Goal: Information Seeking & Learning: Learn about a topic

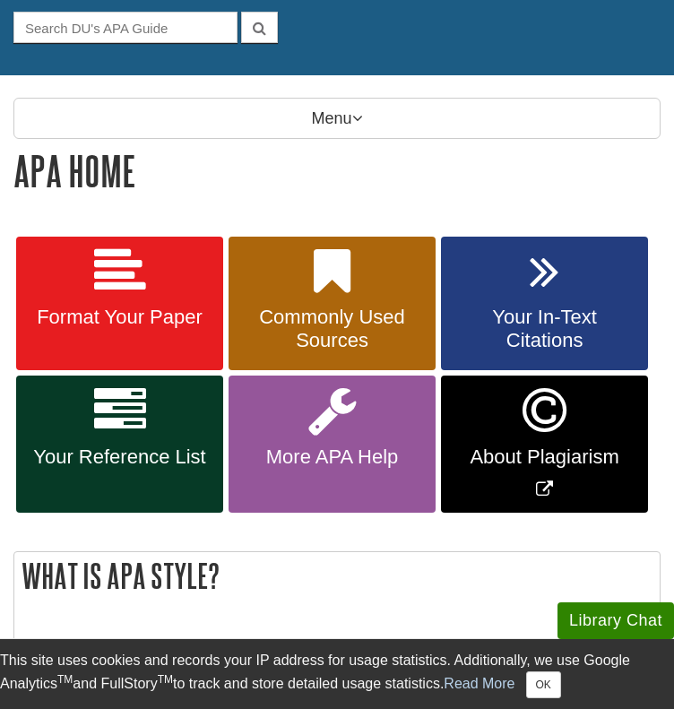
scroll to position [176, 0]
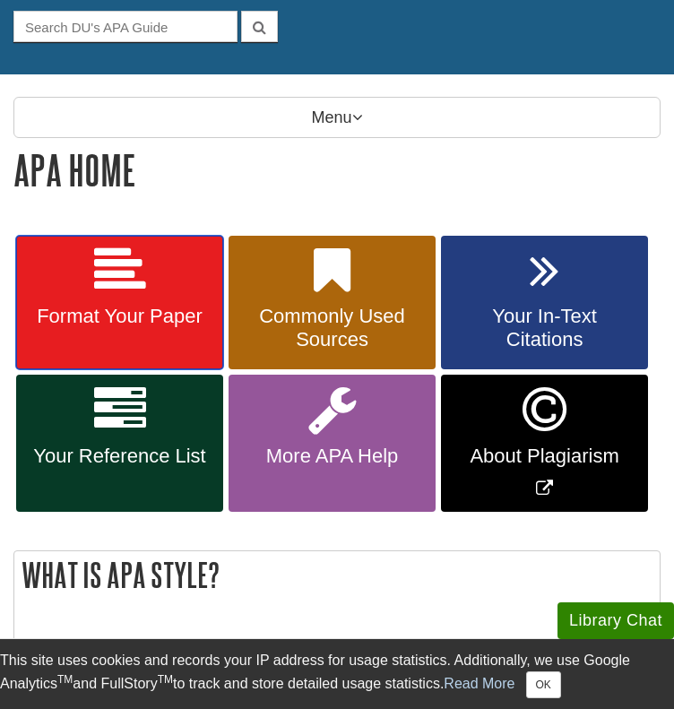
click at [129, 278] on icon at bounding box center [120, 271] width 52 height 52
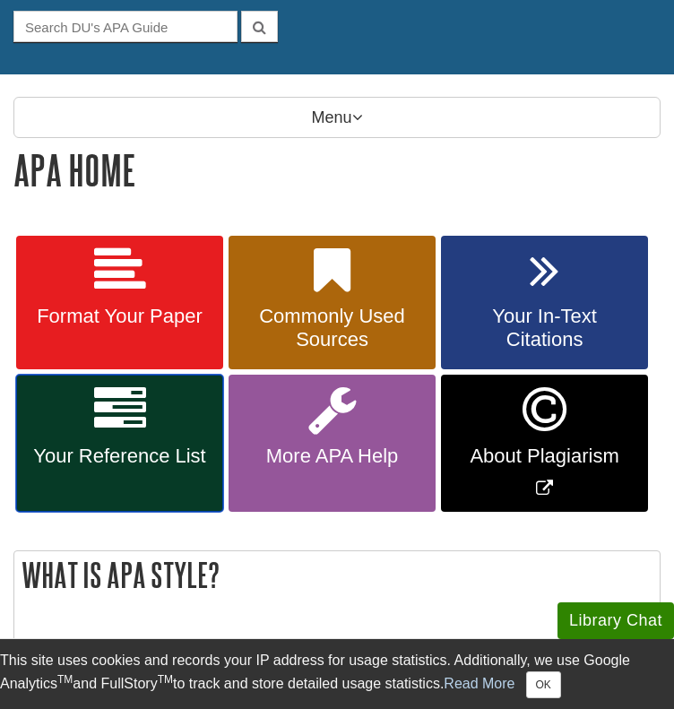
click at [117, 419] on icon at bounding box center [120, 410] width 52 height 52
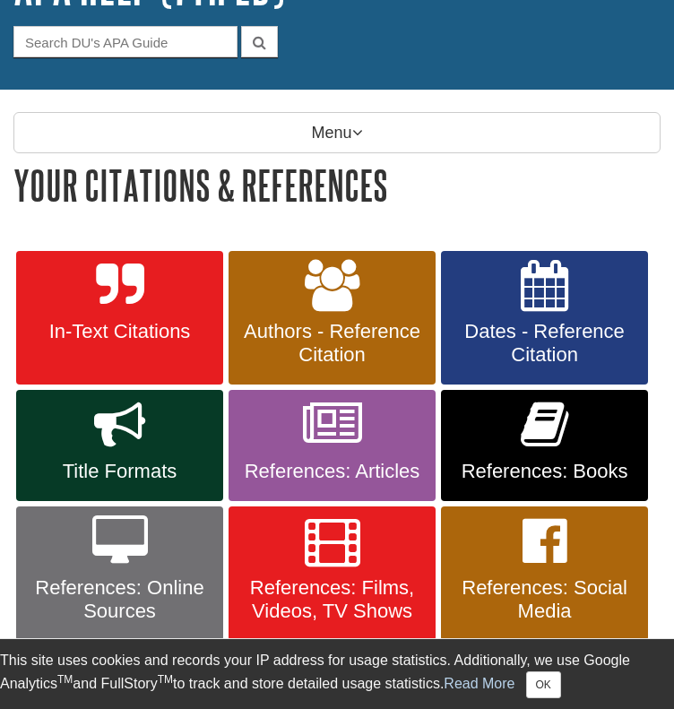
scroll to position [190, 0]
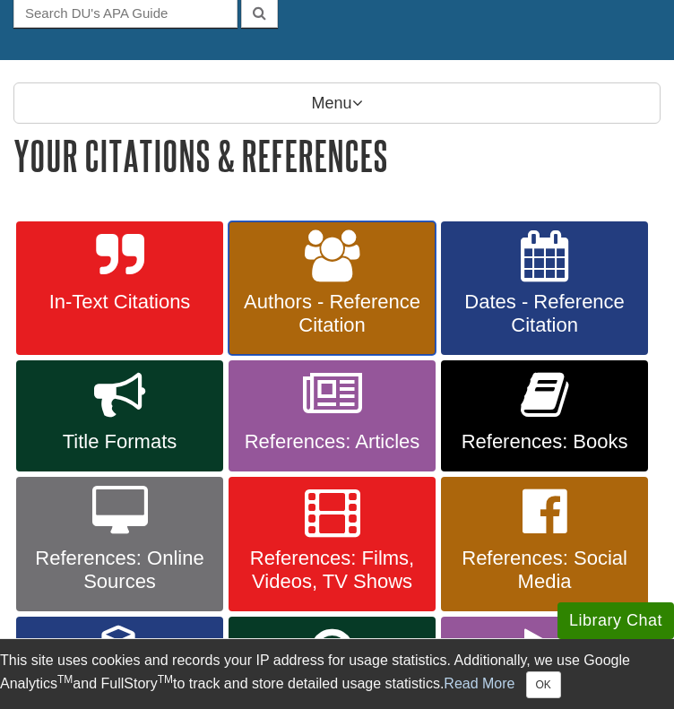
click at [391, 221] on link "Authors - Reference Citation" at bounding box center [332, 288] width 207 height 134
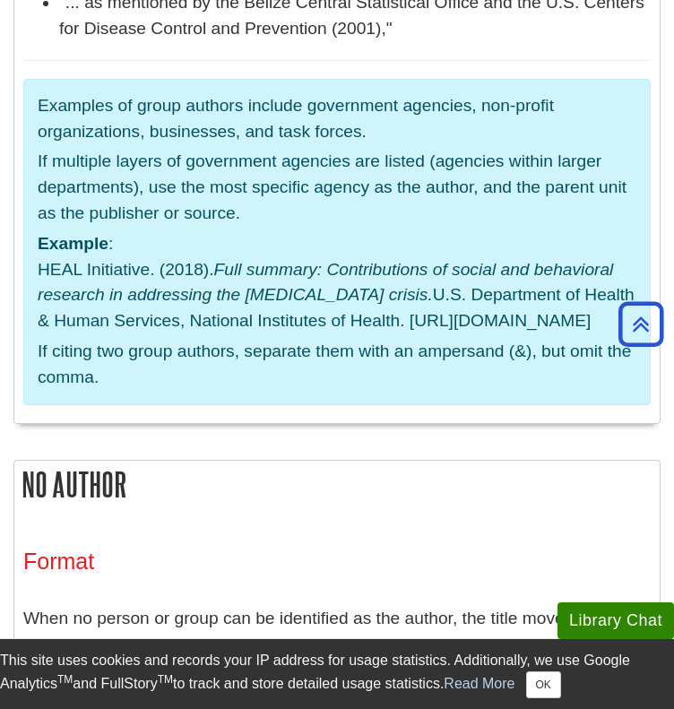
scroll to position [4815, 0]
